Goal: Task Accomplishment & Management: Use online tool/utility

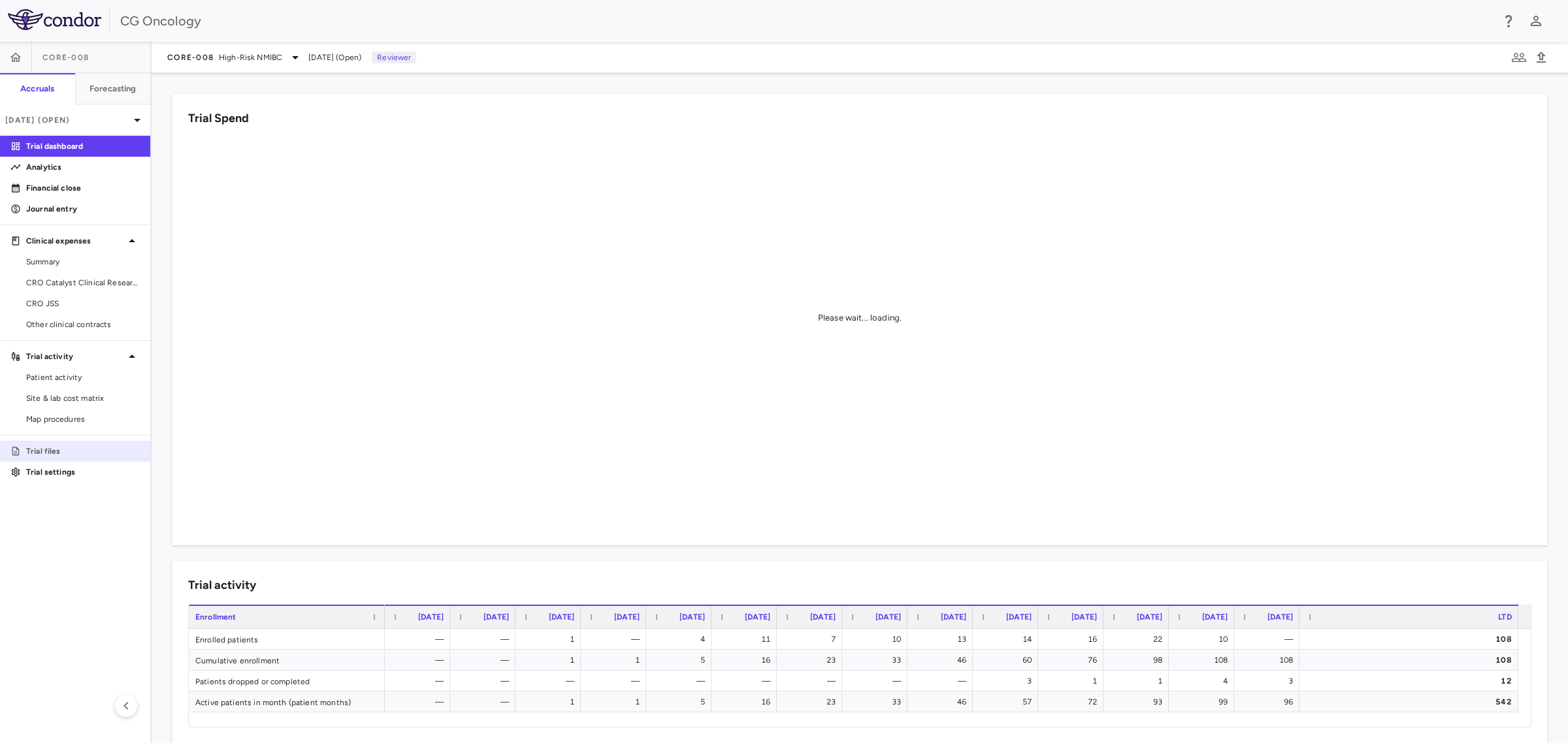
click at [52, 451] on p "Trial files" at bounding box center [83, 451] width 113 height 12
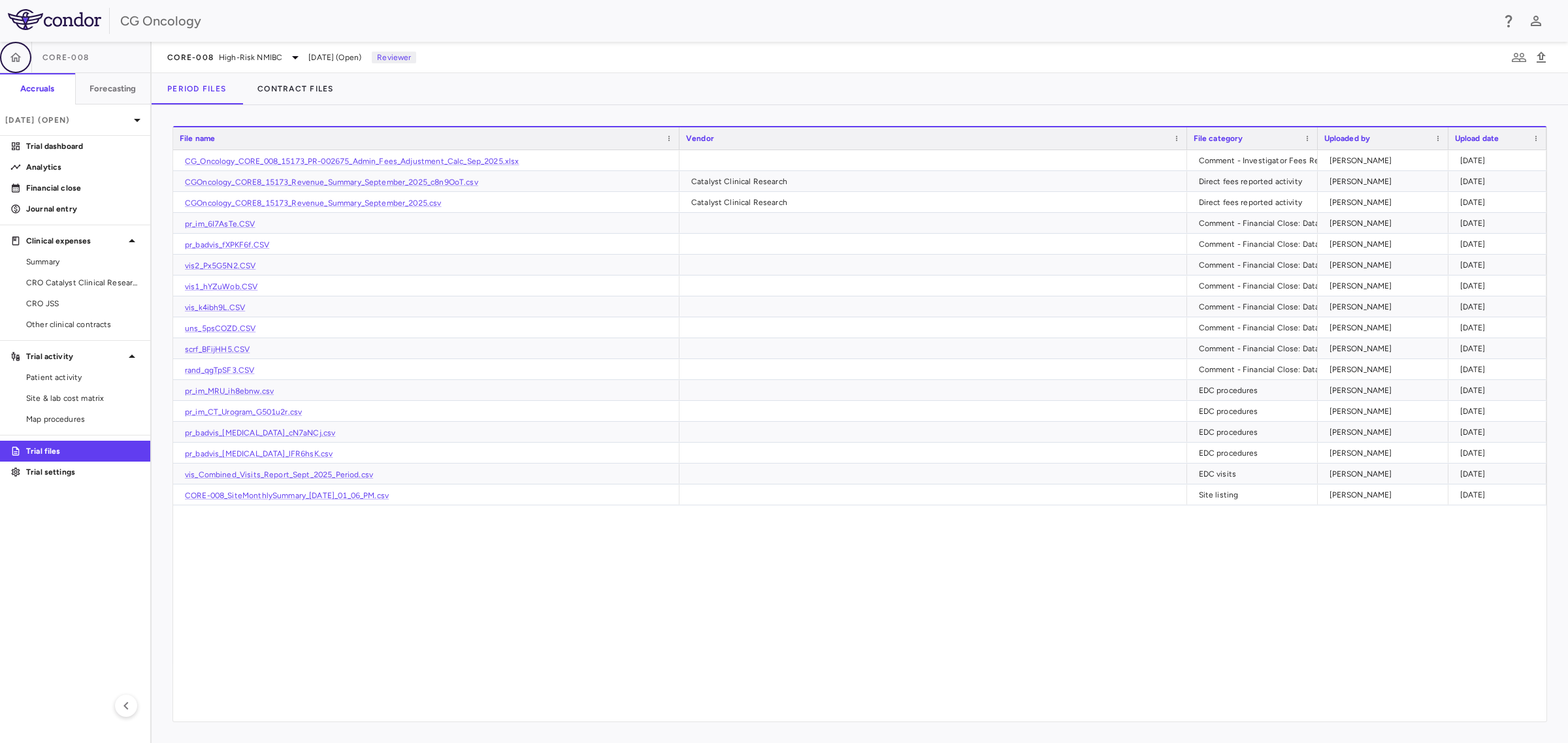
click at [7, 49] on button "button" at bounding box center [15, 58] width 32 height 32
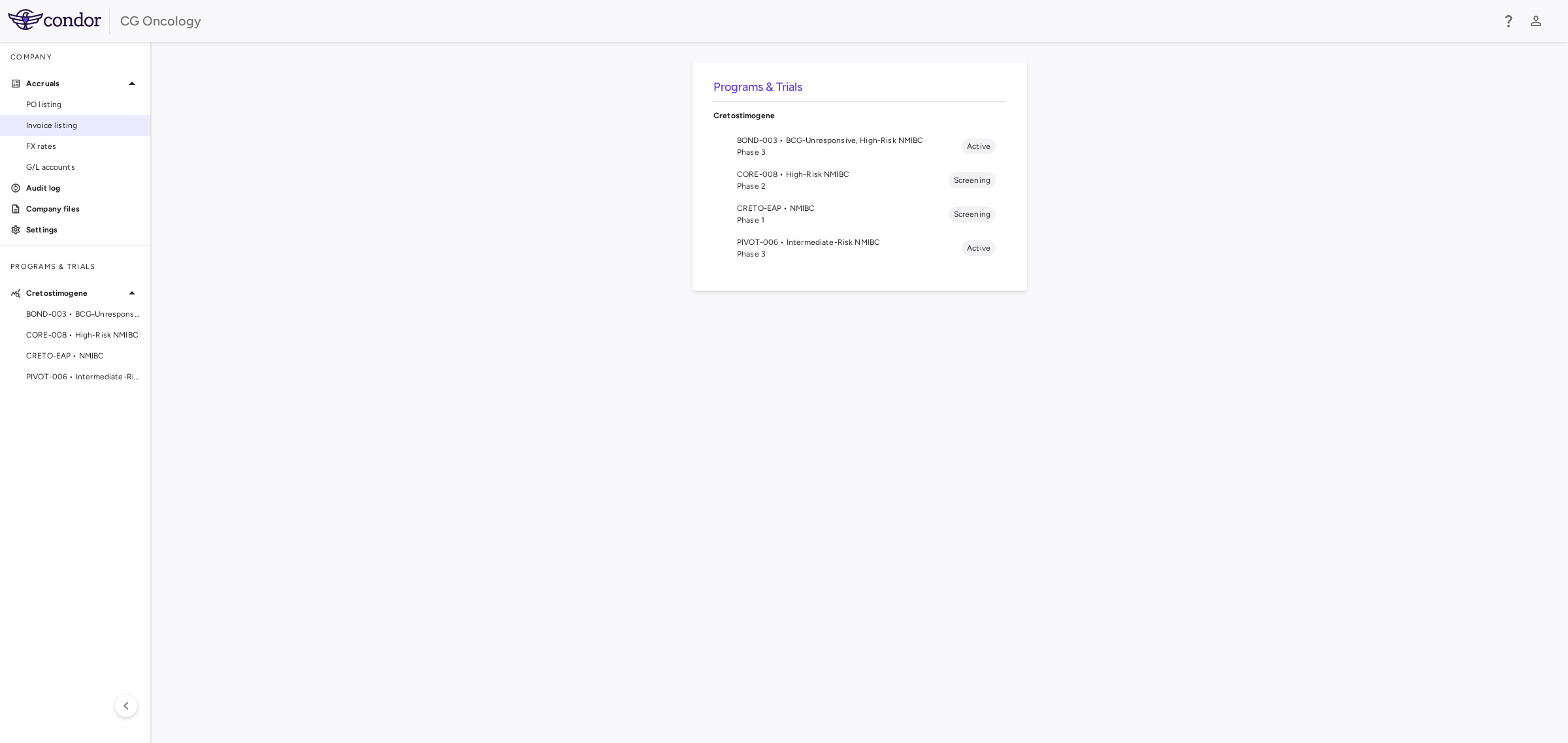
click at [53, 128] on span "Invoice listing" at bounding box center [83, 126] width 113 height 12
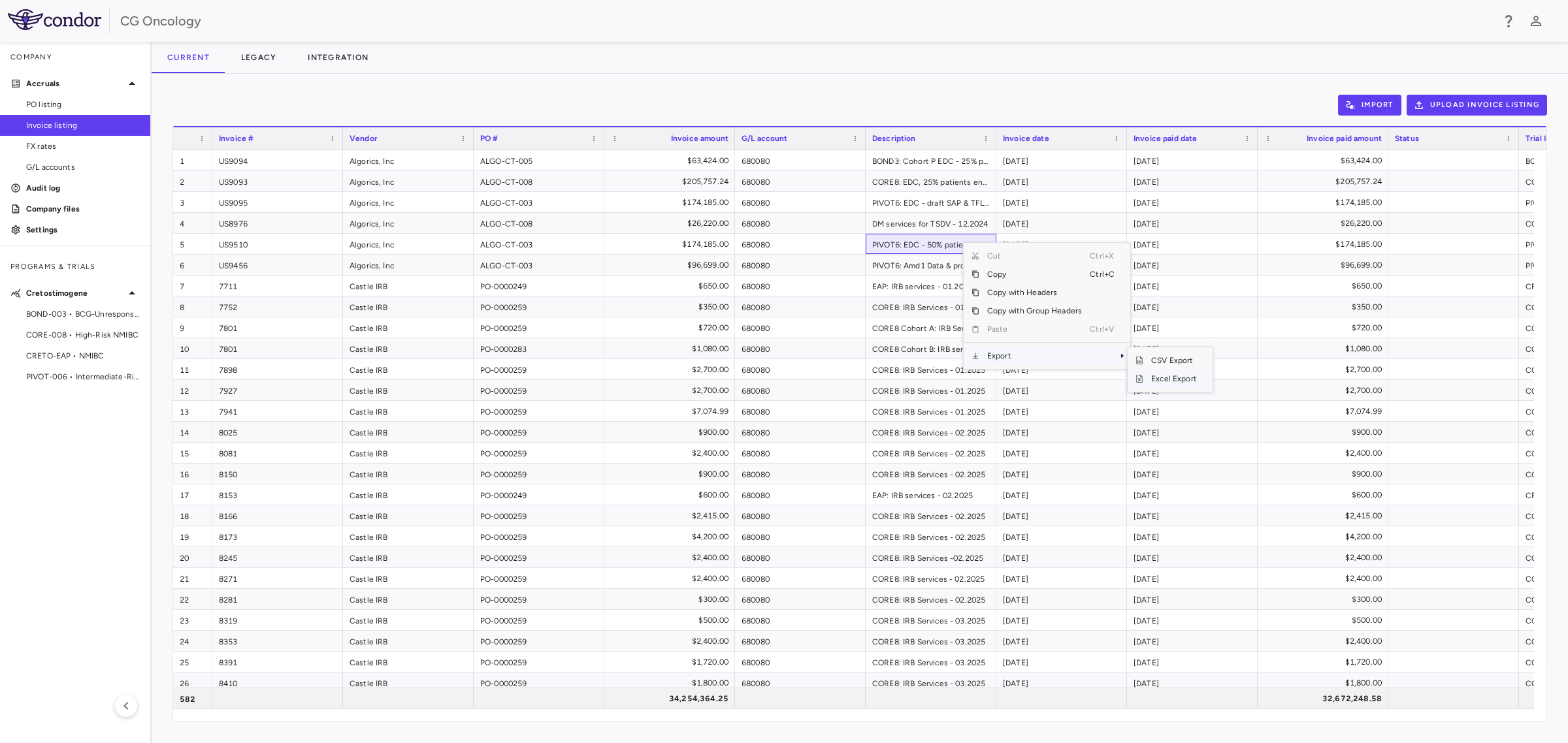
click at [1167, 380] on span "Excel Export" at bounding box center [1174, 378] width 62 height 19
click at [41, 100] on span "PO listing" at bounding box center [83, 105] width 113 height 12
